Goal: Task Accomplishment & Management: Complete application form

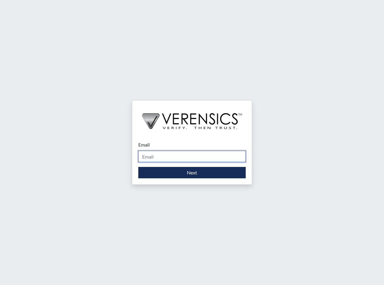
click at [152, 158] on input "Email" at bounding box center [191, 156] width 107 height 11
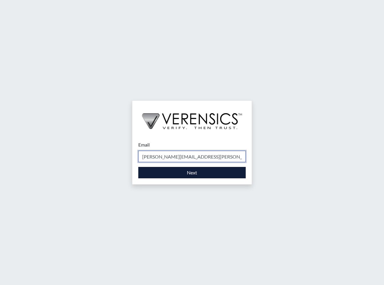
type input "[PERSON_NAME][EMAIL_ADDRESS][PERSON_NAME][DOMAIN_NAME]"
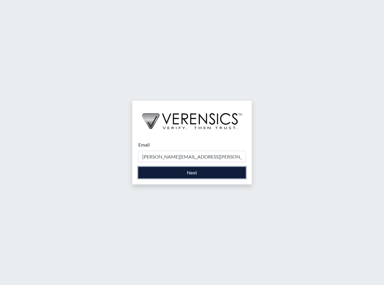
click at [180, 176] on button "Next" at bounding box center [191, 172] width 107 height 11
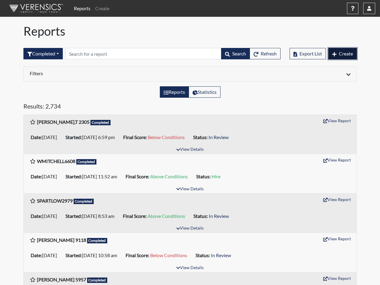
click at [338, 51] on span "Create" at bounding box center [345, 54] width 14 height 6
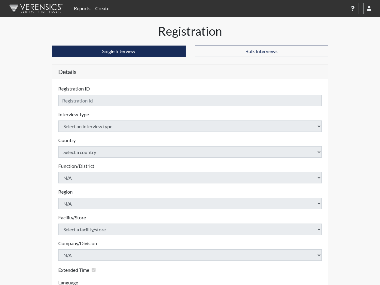
checkbox input "true"
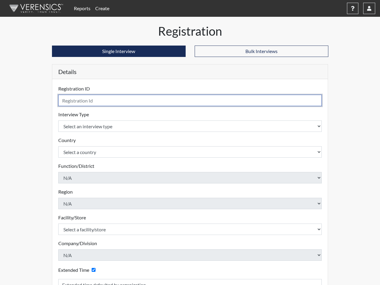
click at [88, 99] on input "text" at bounding box center [189, 100] width 263 height 11
type input "[PERSON_NAME] 4470"
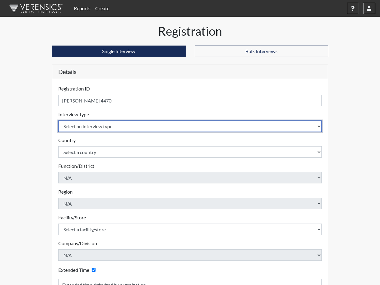
select select "ff733e93-e1bf-11ea-9c9f-0eff0cf7eb8f"
click at [58, 121] on select "Select an interview type Corrections Pre-Employment" at bounding box center [189, 126] width 263 height 11
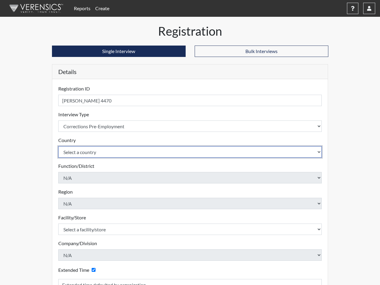
select select "united-states-of-[GEOGRAPHIC_DATA]"
click at [58, 146] on select "Select a country [GEOGRAPHIC_DATA] [GEOGRAPHIC_DATA]" at bounding box center [189, 151] width 263 height 11
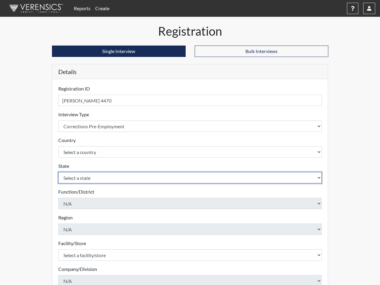
select select "SC"
click at [58, 172] on select "Select a state [US_STATE] [US_STATE] [US_STATE] [US_STATE] [US_STATE] [US_STATE…" at bounding box center [189, 177] width 263 height 11
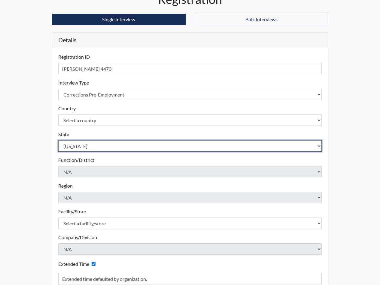
scroll to position [48, 0]
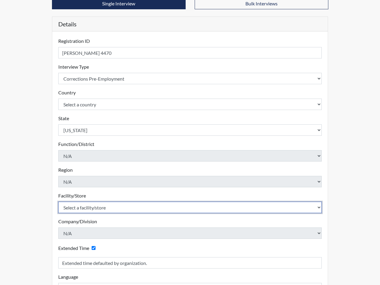
select select "cbcc714f-16b9-46d5-bead-0a4416b78fcf"
click at [58, 202] on select "Select a facility/store [GEOGRAPHIC_DATA] CI Broad River CI [PERSON_NAME] CI Di…" at bounding box center [189, 207] width 263 height 11
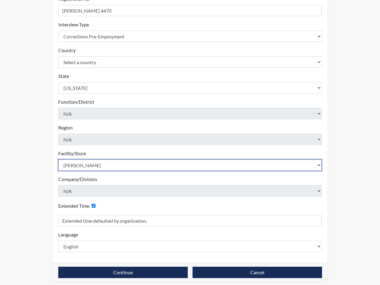
scroll to position [94, 0]
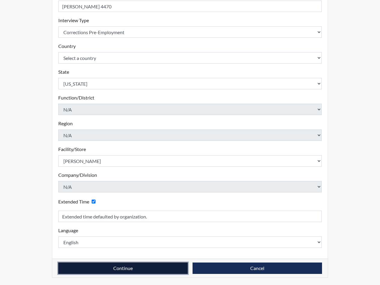
click at [101, 271] on button "Continue" at bounding box center [122, 268] width 129 height 11
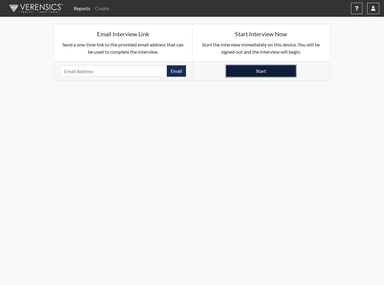
click at [258, 70] on button "Start" at bounding box center [261, 70] width 70 height 11
